Goal: Task Accomplishment & Management: Use online tool/utility

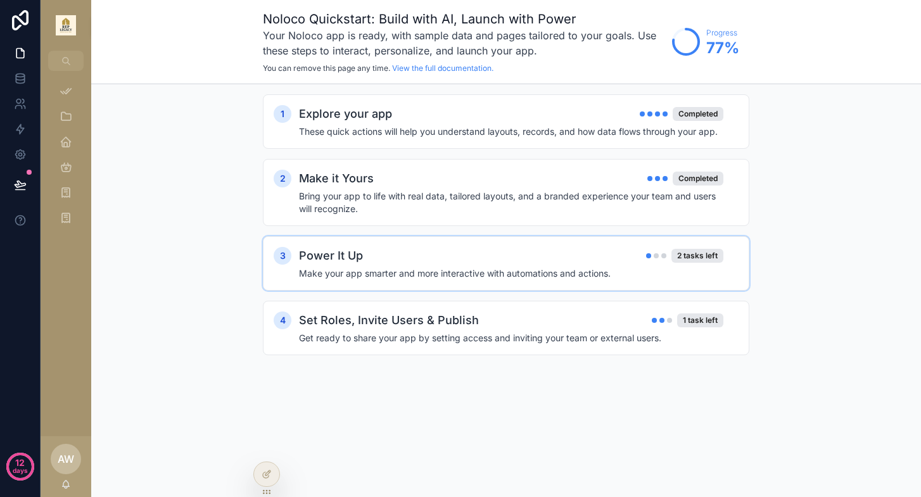
click at [394, 260] on div "Power It Up 2 tasks left" at bounding box center [511, 256] width 424 height 18
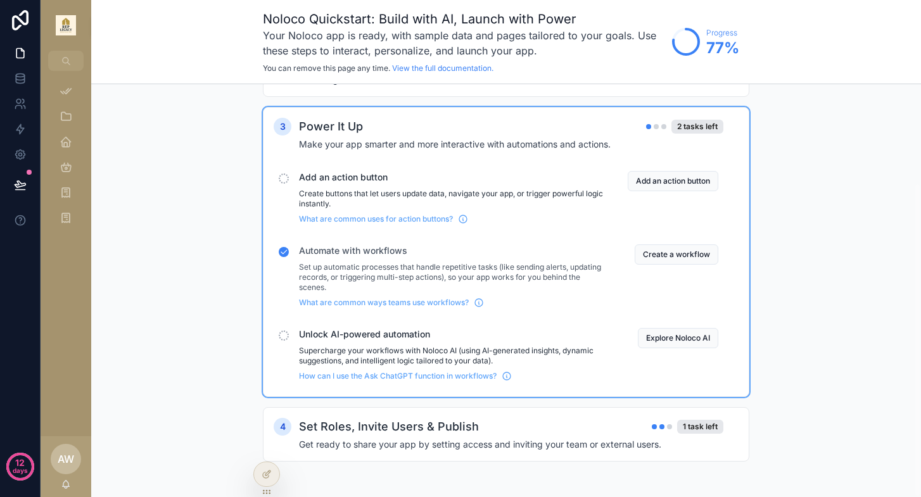
scroll to position [129, 0]
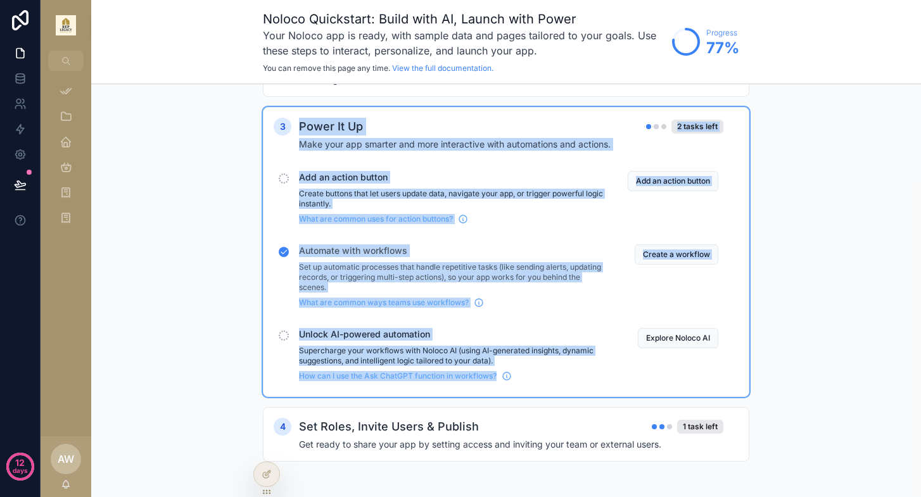
drag, startPoint x: 292, startPoint y: 125, endPoint x: 408, endPoint y: 387, distance: 287.4
click at [408, 387] on div "3 Power It Up 2 tasks left Make your app smarter and more interactive with auto…" at bounding box center [506, 252] width 486 height 290
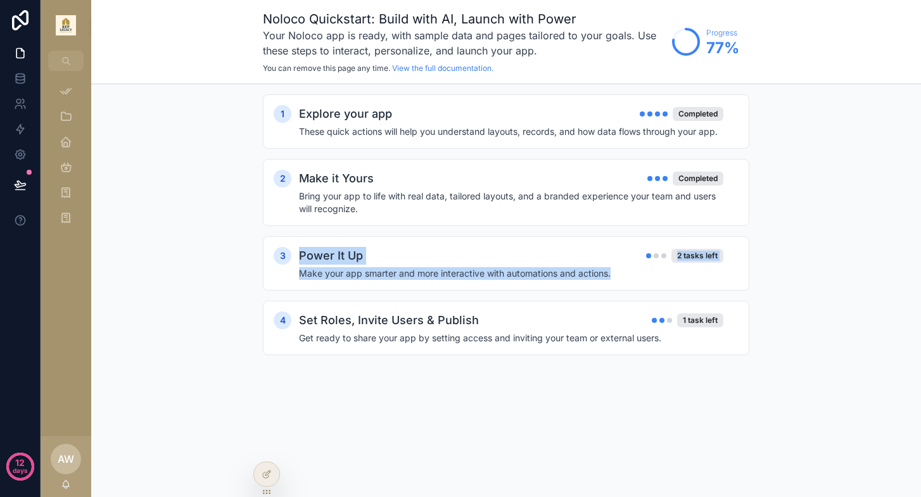
scroll to position [0, 0]
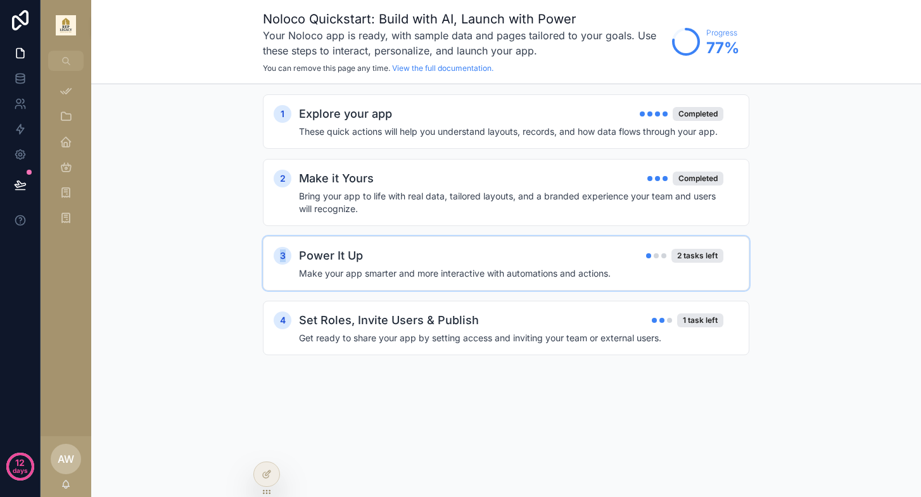
click at [355, 275] on h4 "Make your app smarter and more interactive with automations and actions." at bounding box center [511, 273] width 424 height 13
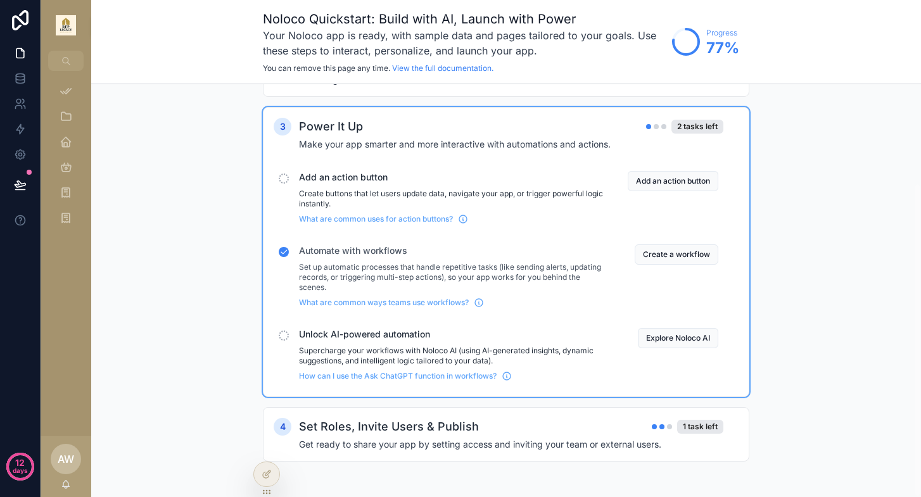
scroll to position [129, 0]
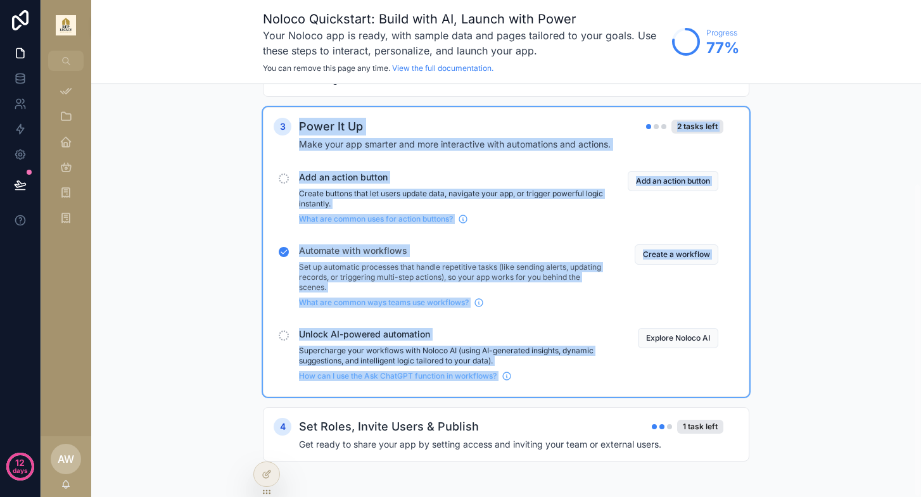
drag, startPoint x: 294, startPoint y: 121, endPoint x: 557, endPoint y: 380, distance: 368.9
click at [557, 380] on div "3 Power It Up 2 tasks left Make your app smarter and more interactive with auto…" at bounding box center [506, 252] width 465 height 268
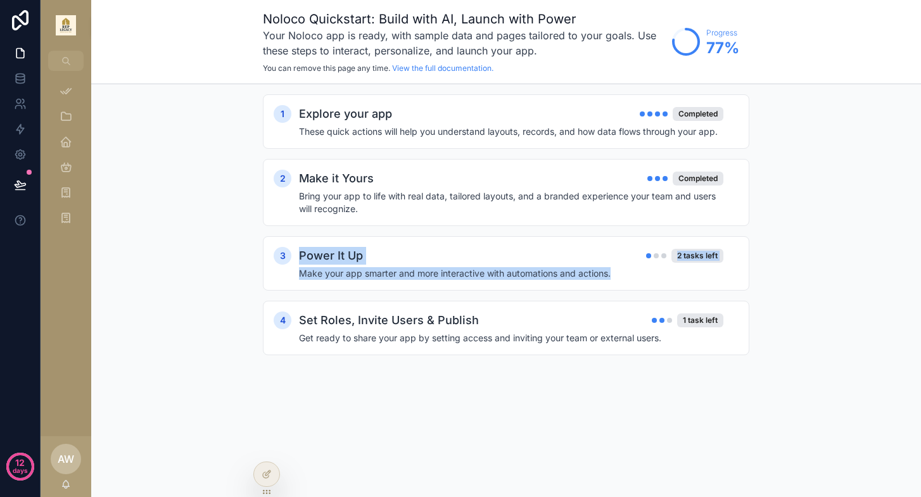
scroll to position [0, 0]
copy div "Power It Up 2 tasks left Make your app smarter and more interactive with automa…"
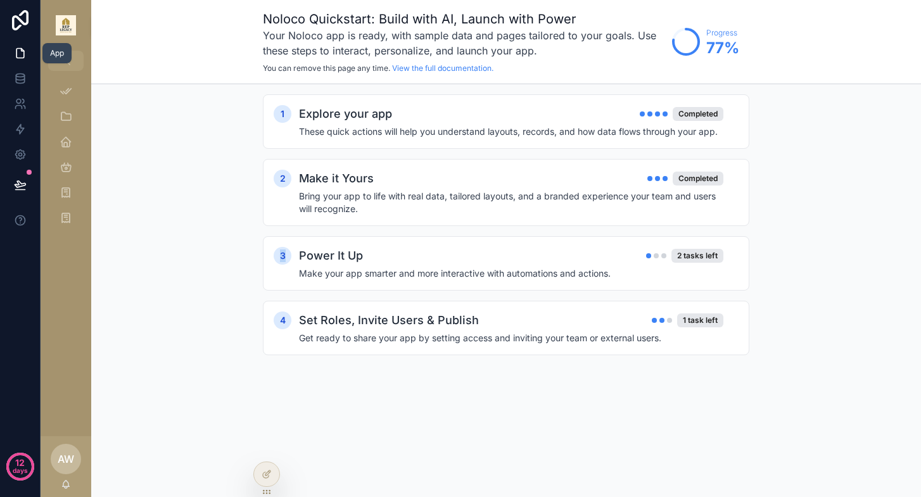
click at [18, 49] on icon at bounding box center [20, 53] width 13 height 13
click at [23, 51] on icon at bounding box center [22, 50] width 3 height 3
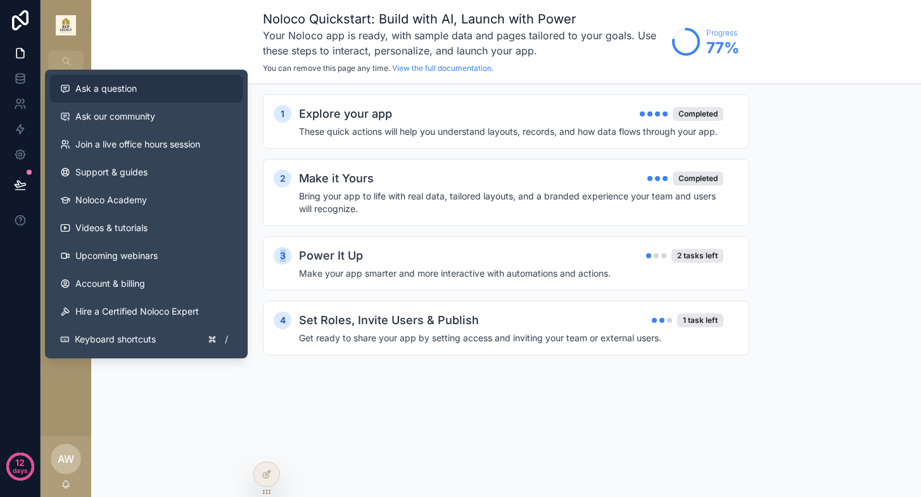
click at [106, 92] on span "Ask a question" at bounding box center [105, 88] width 61 height 13
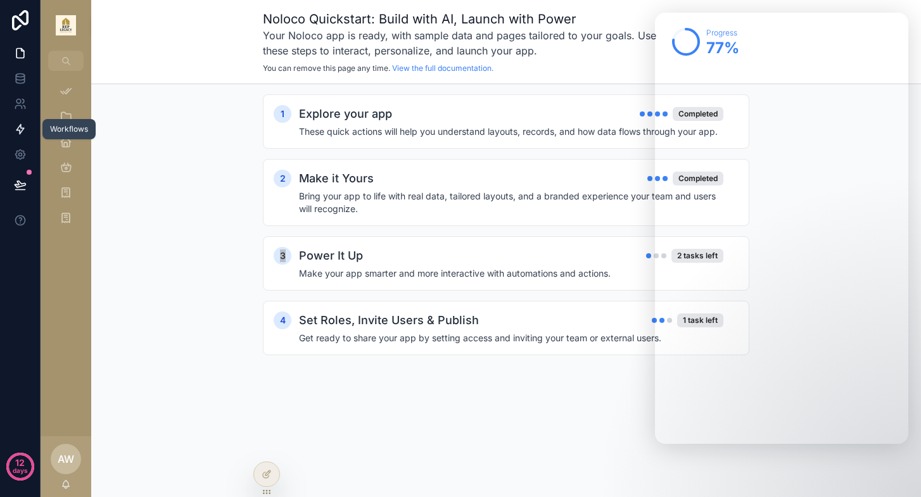
click at [28, 125] on link at bounding box center [20, 129] width 40 height 25
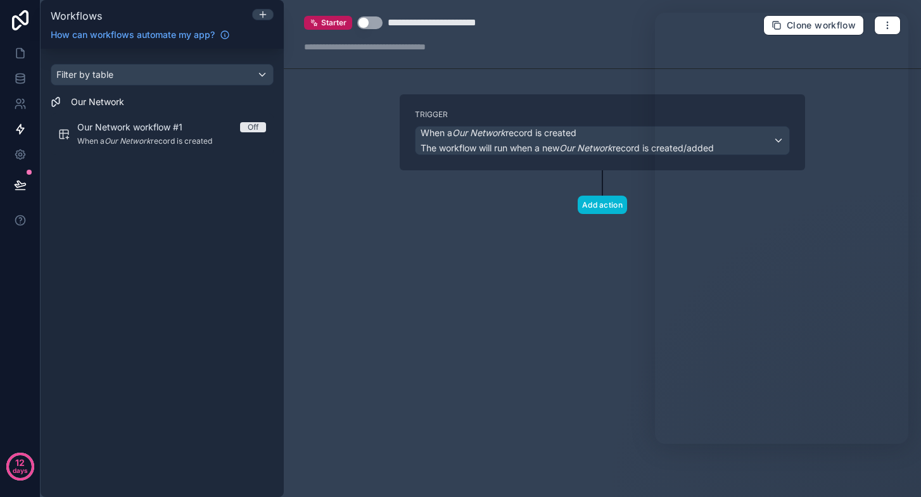
click at [261, 76] on div "Filter by table" at bounding box center [162, 75] width 222 height 20
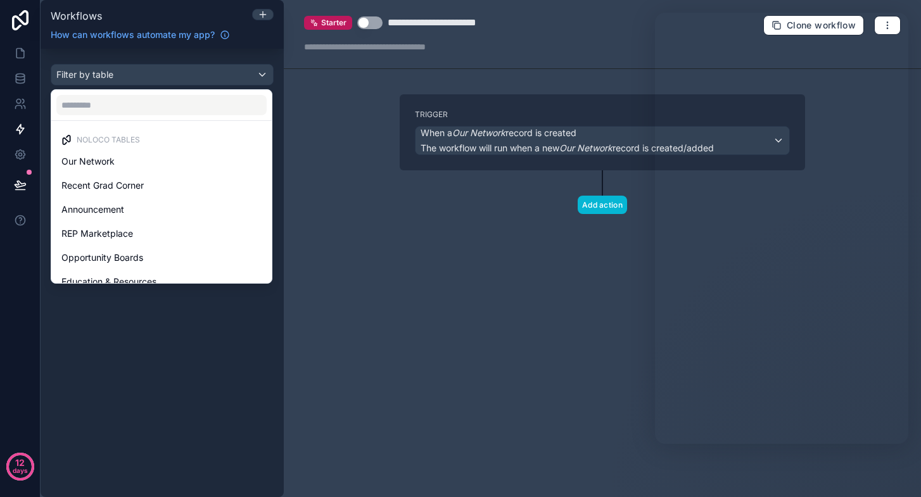
click at [258, 52] on div "scrollable content" at bounding box center [460, 248] width 921 height 497
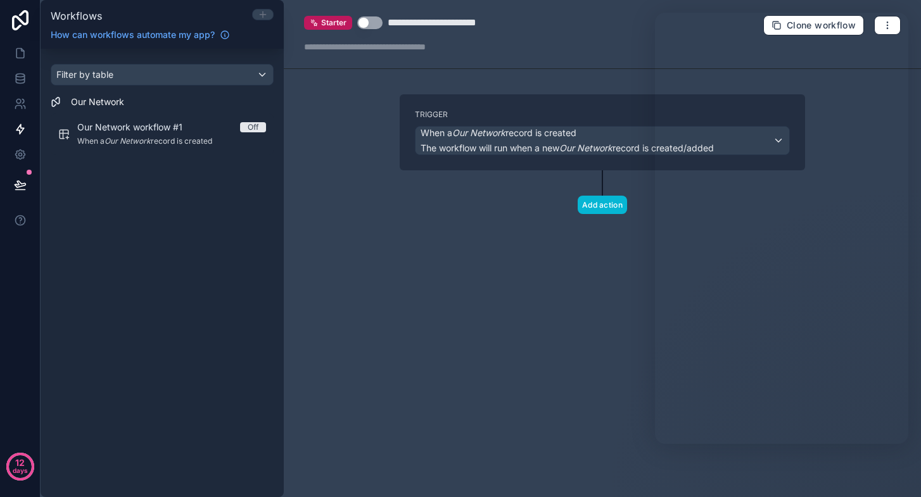
click at [261, 11] on icon at bounding box center [263, 14] width 10 height 10
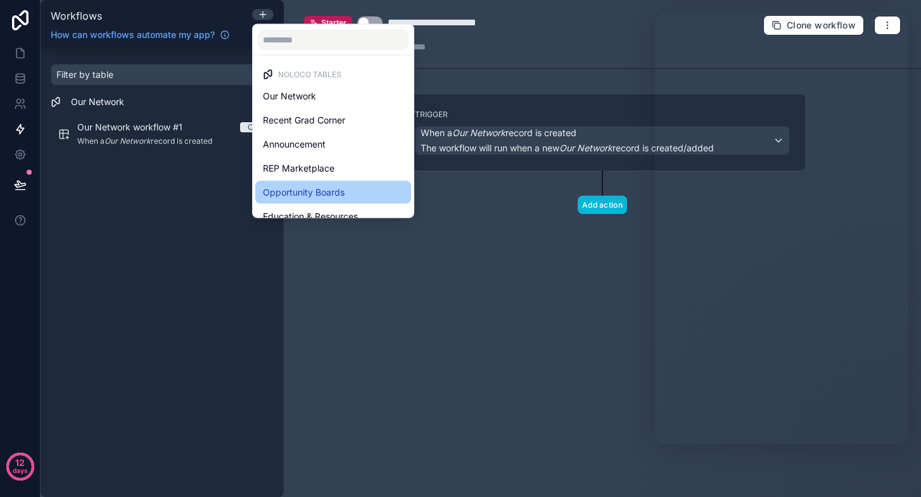
click at [288, 192] on span "Opportunity Boards" at bounding box center [304, 192] width 82 height 15
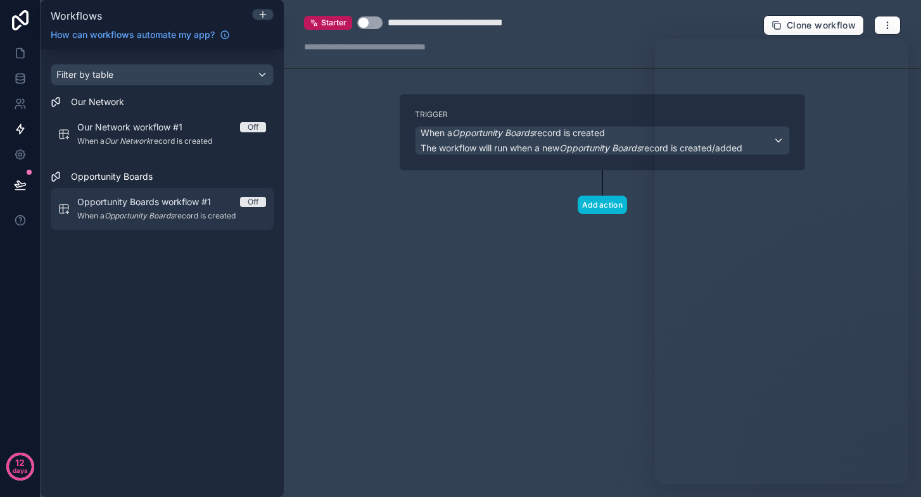
click at [251, 203] on div "Off" at bounding box center [253, 202] width 11 height 10
click at [189, 207] on span "Opportunity Boards workflow #1" at bounding box center [151, 202] width 149 height 13
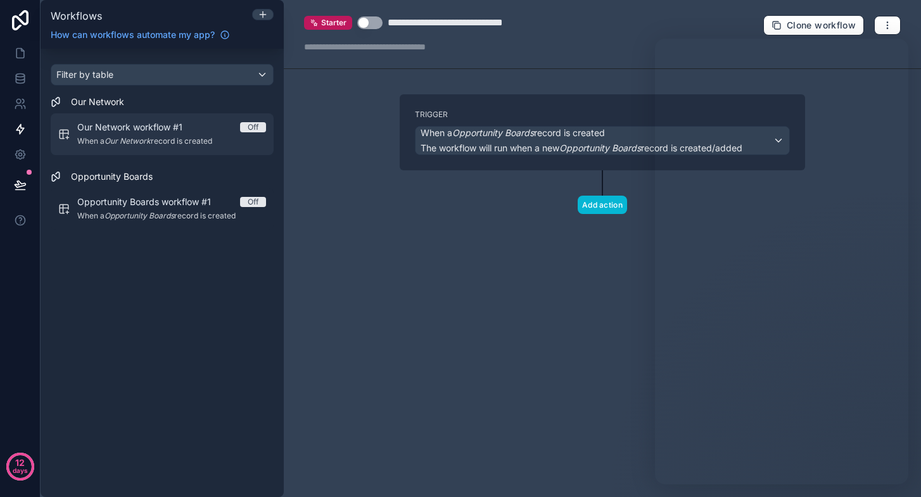
click at [258, 127] on div "Off" at bounding box center [253, 127] width 11 height 10
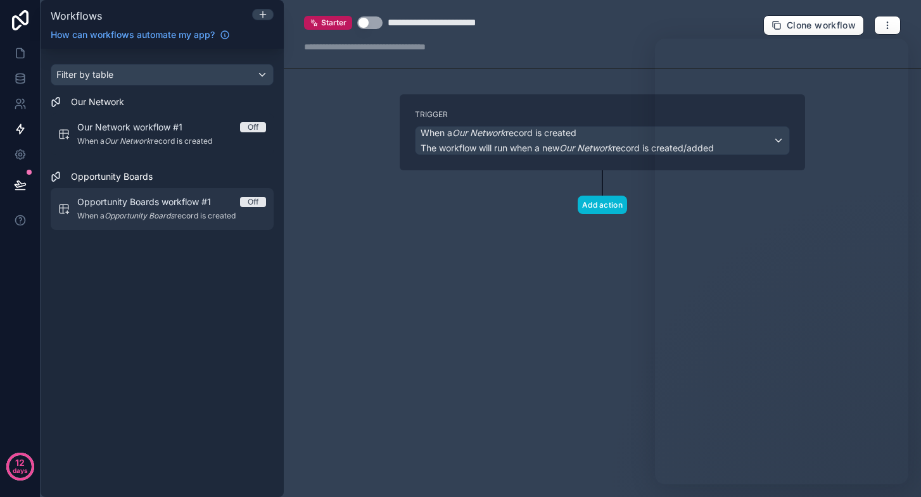
click at [249, 199] on div "Off" at bounding box center [253, 202] width 11 height 10
